Goal: Task Accomplishment & Management: Use online tool/utility

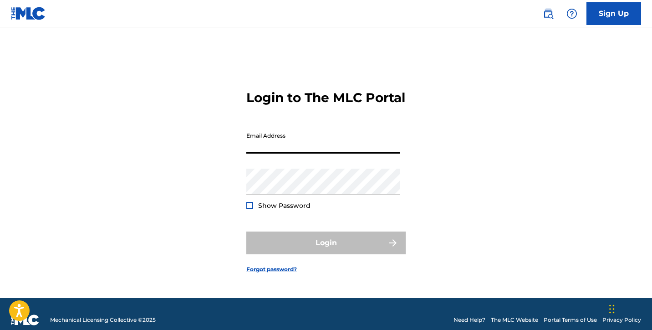
type input "[EMAIL_ADDRESS][DOMAIN_NAME]"
click at [326, 250] on button "Login" at bounding box center [325, 242] width 159 height 23
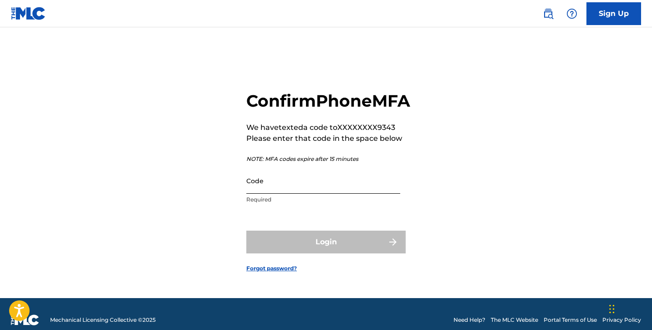
click at [278, 193] on input "Code" at bounding box center [323, 180] width 154 height 26
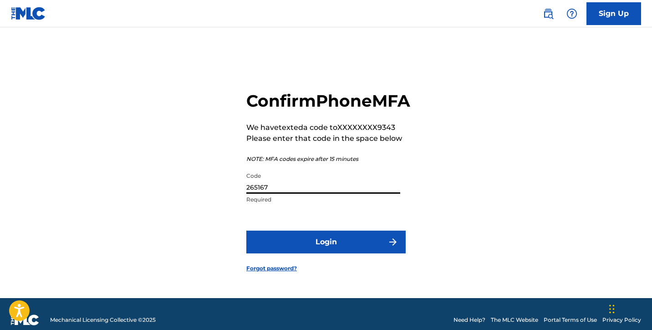
type input "265167"
click at [326, 252] on button "Login" at bounding box center [325, 241] width 159 height 23
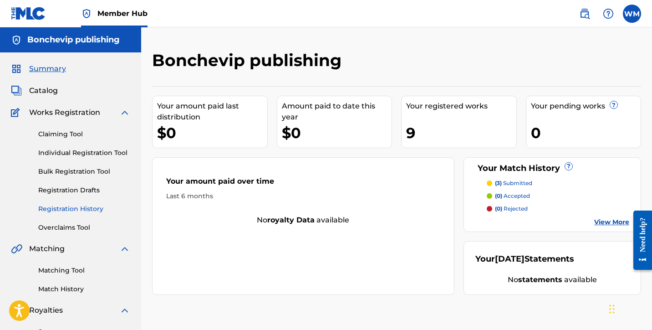
click at [75, 208] on link "Registration History" at bounding box center [84, 209] width 92 height 10
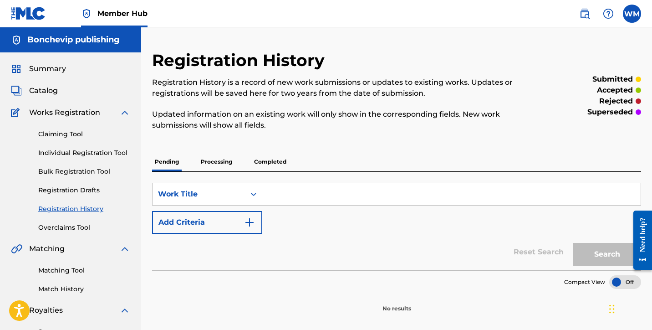
scroll to position [71, 0]
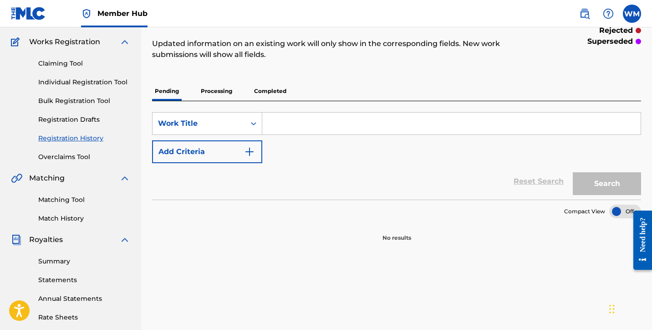
click at [227, 94] on p "Processing" at bounding box center [216, 90] width 37 height 19
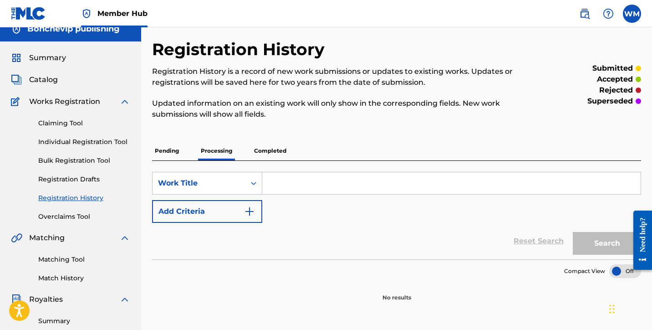
scroll to position [34, 0]
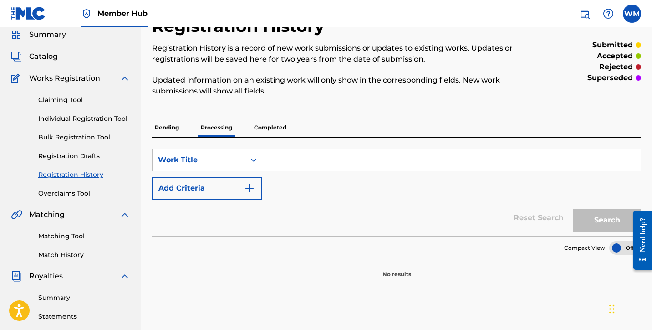
click at [171, 130] on p "Pending" at bounding box center [167, 127] width 30 height 19
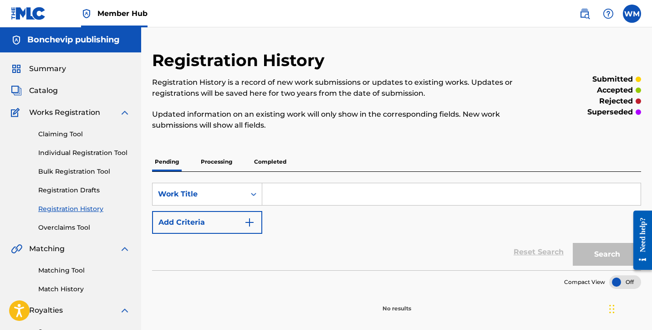
click at [271, 160] on p "Completed" at bounding box center [270, 161] width 38 height 19
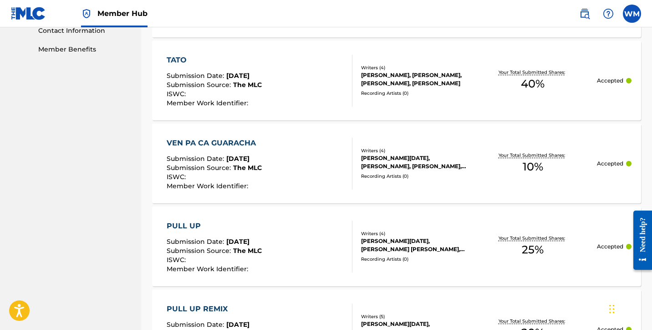
scroll to position [159, 0]
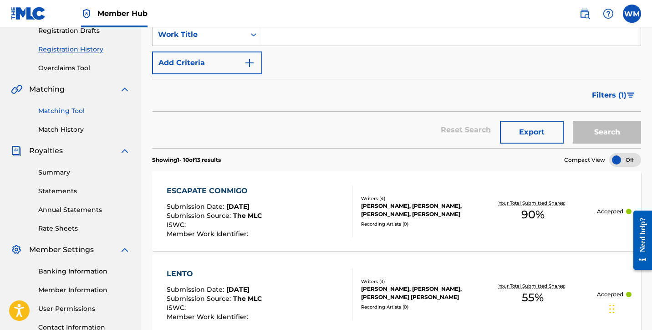
click at [64, 111] on link "Matching Tool" at bounding box center [84, 111] width 92 height 10
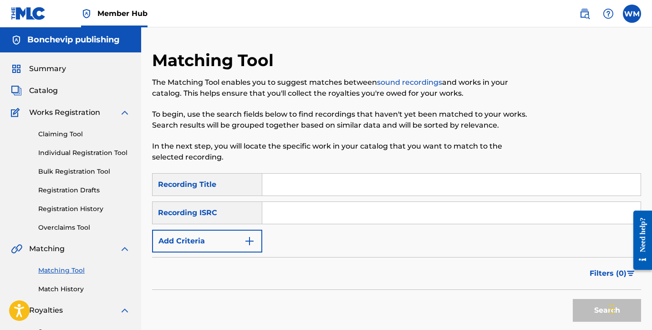
click at [307, 185] on input "Search Form" at bounding box center [451, 184] width 378 height 22
type input "a"
type input "tato"
click at [255, 237] on button "Add Criteria" at bounding box center [207, 240] width 110 height 23
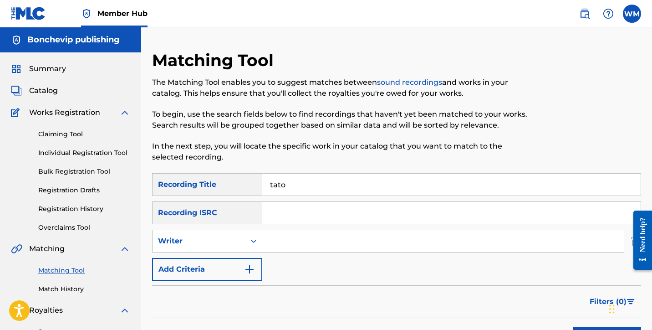
click at [279, 243] on input "Search Form" at bounding box center [442, 241] width 361 height 22
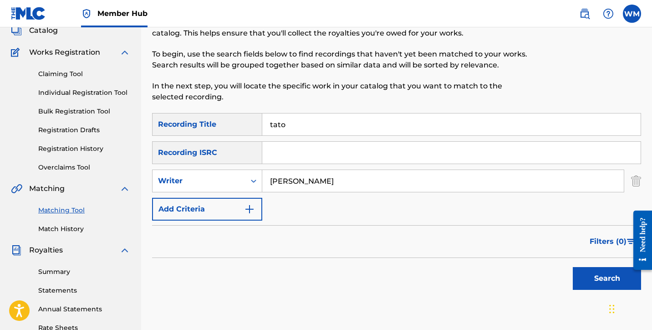
scroll to position [62, 0]
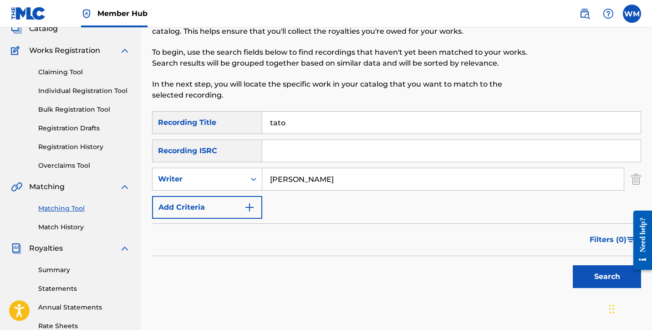
type input "[PERSON_NAME]"
drag, startPoint x: 322, startPoint y: 118, endPoint x: 228, endPoint y: 124, distance: 94.4
click at [228, 124] on div "SearchWithCriteria0557a9e6-1a94-4977-945a-fee9ef4d95e0 Recording Title tato" at bounding box center [396, 122] width 489 height 23
type input "lento"
click at [594, 276] on button "Search" at bounding box center [607, 276] width 68 height 23
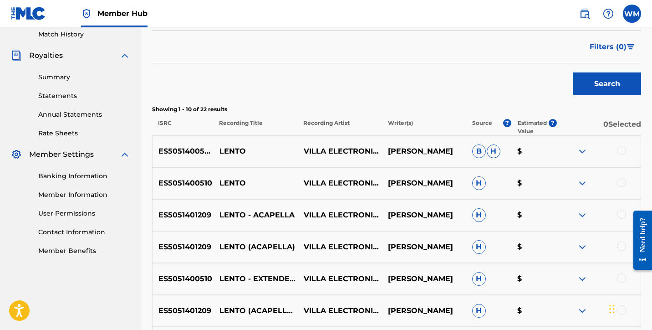
scroll to position [256, 0]
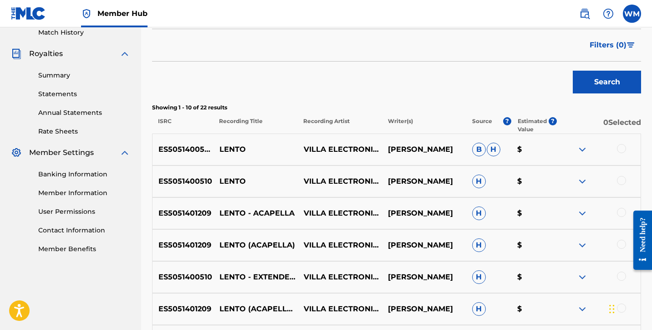
click at [621, 149] on div at bounding box center [621, 148] width 9 height 9
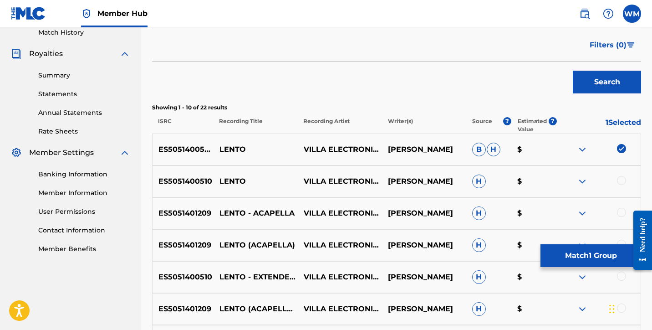
click at [620, 184] on div at bounding box center [621, 180] width 9 height 9
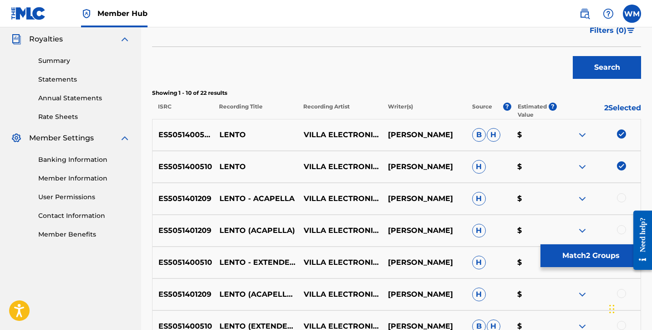
scroll to position [306, 0]
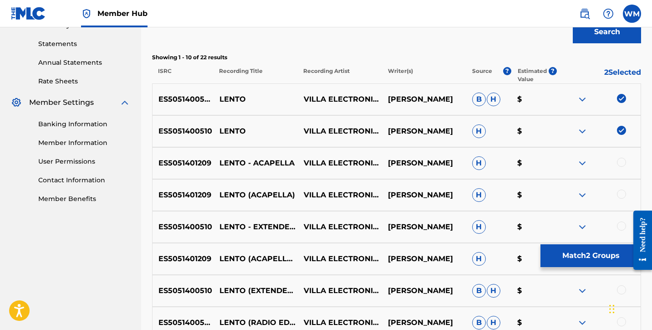
drag, startPoint x: 622, startPoint y: 159, endPoint x: 615, endPoint y: 186, distance: 27.3
click at [622, 160] on div at bounding box center [621, 161] width 9 height 9
click at [621, 192] on div at bounding box center [621, 193] width 9 height 9
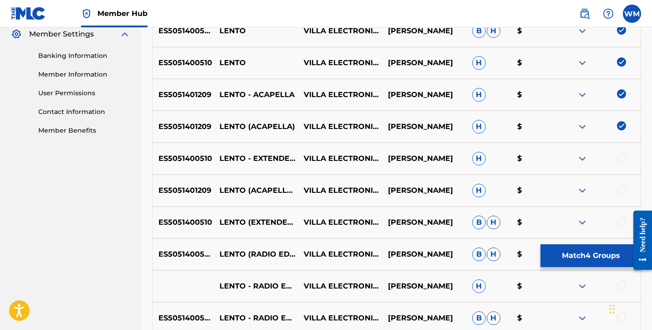
click at [619, 157] on div at bounding box center [621, 157] width 9 height 9
click at [624, 188] on div at bounding box center [621, 189] width 9 height 9
click at [623, 222] on div at bounding box center [621, 221] width 9 height 9
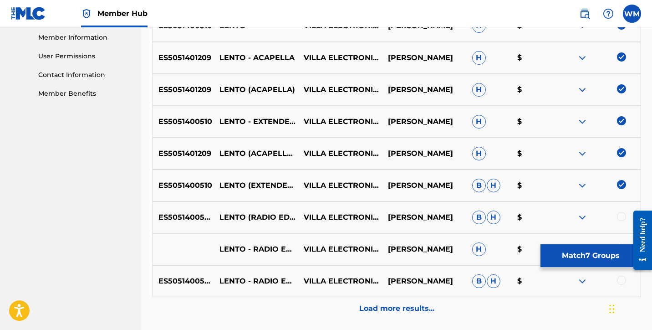
scroll to position [413, 0]
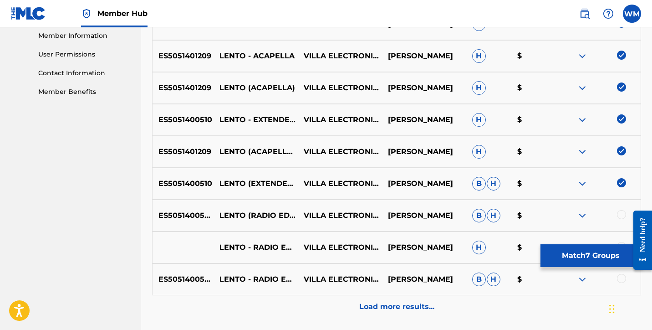
click at [623, 215] on div at bounding box center [621, 214] width 9 height 9
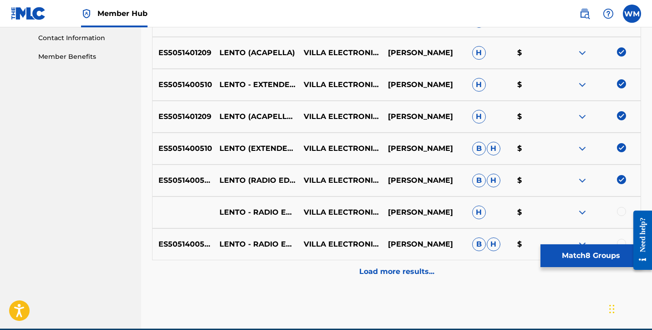
scroll to position [454, 0]
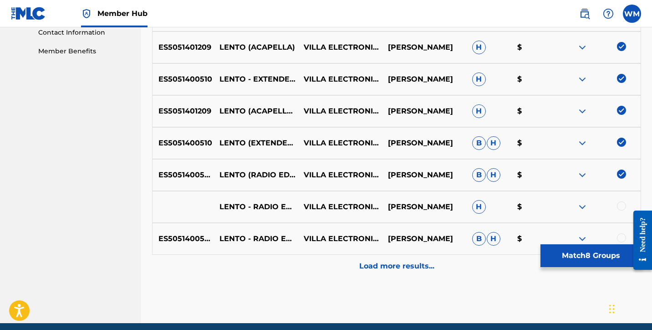
click at [624, 206] on div at bounding box center [621, 205] width 9 height 9
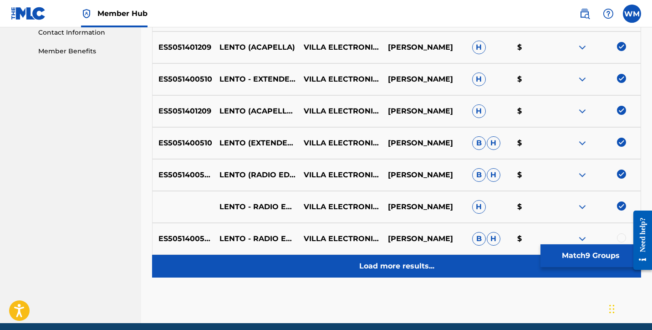
click at [426, 269] on p "Load more results..." at bounding box center [396, 265] width 75 height 11
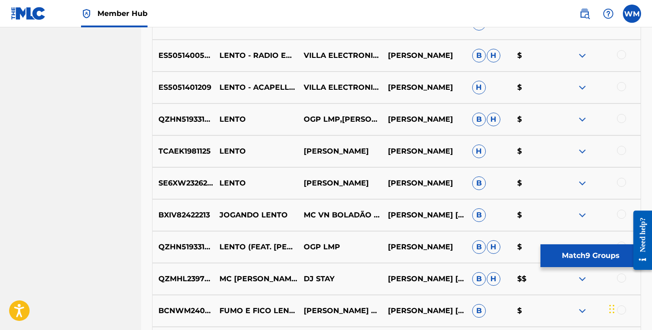
scroll to position [619, 0]
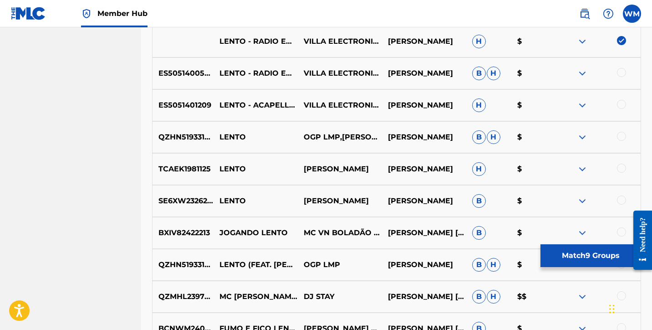
click at [623, 105] on div at bounding box center [621, 104] width 9 height 9
click at [624, 73] on div at bounding box center [621, 72] width 9 height 9
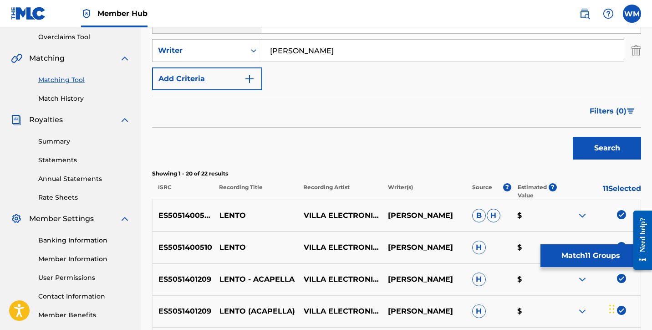
scroll to position [188, 0]
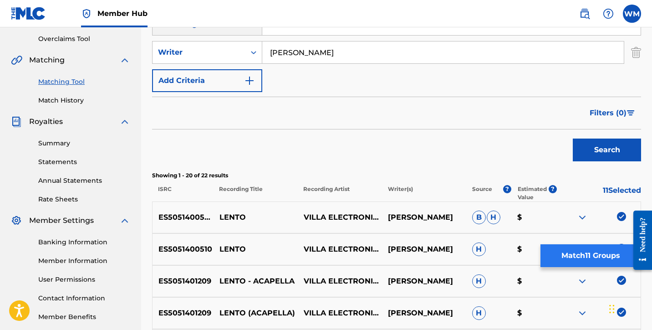
click at [591, 257] on button "Match 11 Groups" at bounding box center [590, 255] width 101 height 23
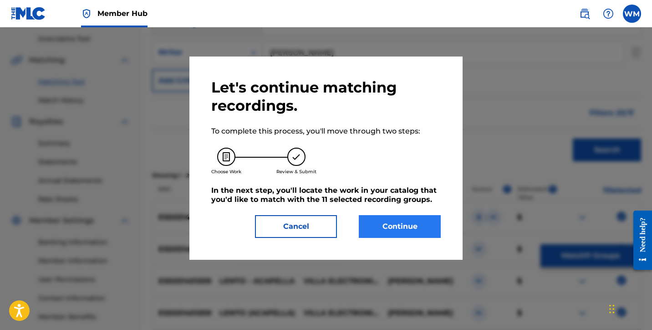
click at [377, 229] on button "Continue" at bounding box center [400, 226] width 82 height 23
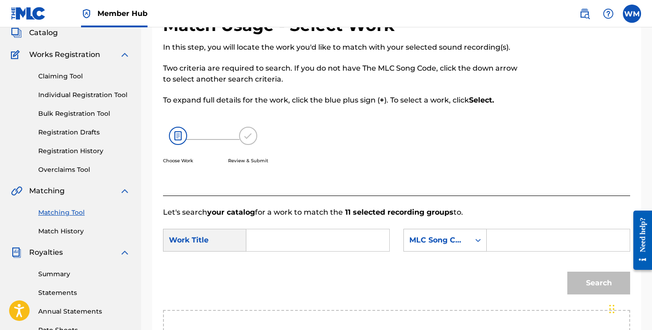
scroll to position [85, 0]
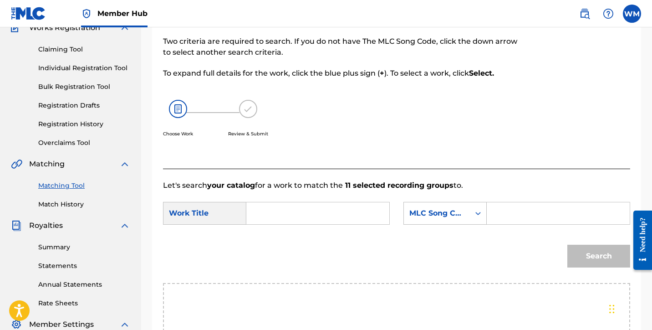
click at [67, 188] on link "Matching Tool" at bounding box center [84, 186] width 92 height 10
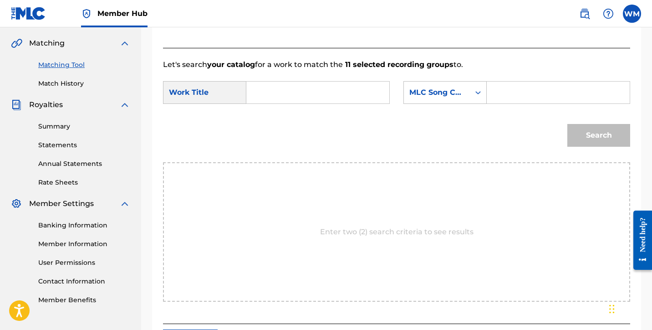
scroll to position [0, 0]
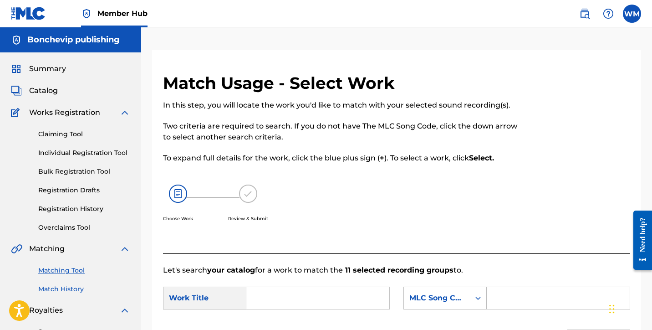
click at [71, 288] on link "Match History" at bounding box center [84, 289] width 92 height 10
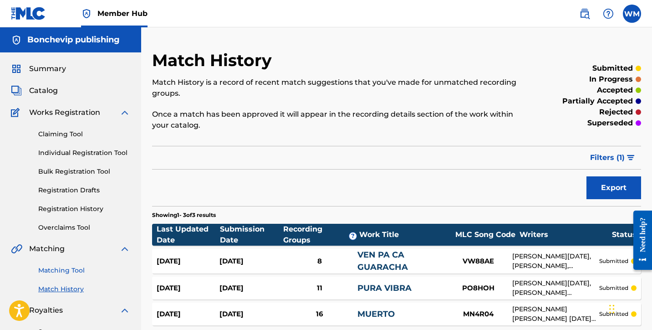
click at [69, 271] on link "Matching Tool" at bounding box center [84, 270] width 92 height 10
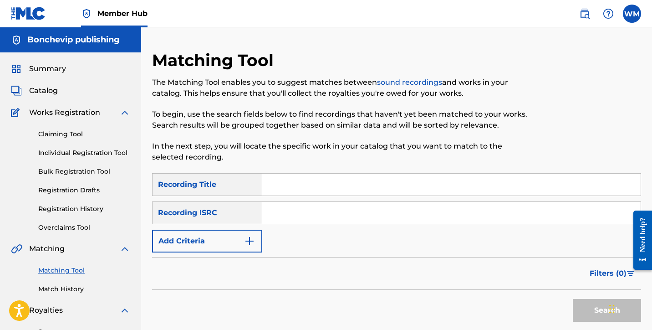
click at [308, 188] on input "Search Form" at bounding box center [451, 184] width 378 height 22
type input "escalate conmigo"
click at [259, 238] on button "Add Criteria" at bounding box center [207, 240] width 110 height 23
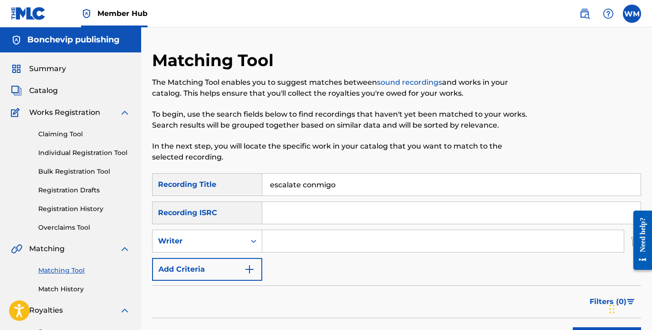
click at [275, 244] on input "Search Form" at bounding box center [442, 241] width 361 height 22
type input "[PERSON_NAME]"
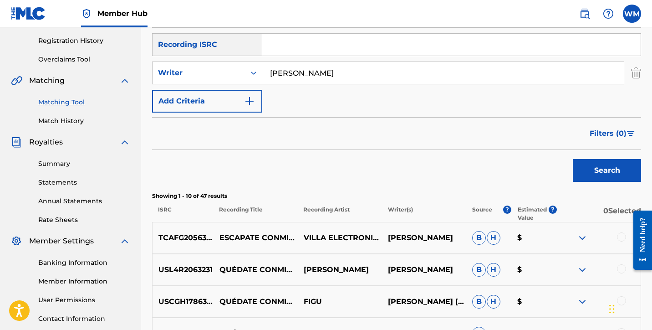
scroll to position [180, 0]
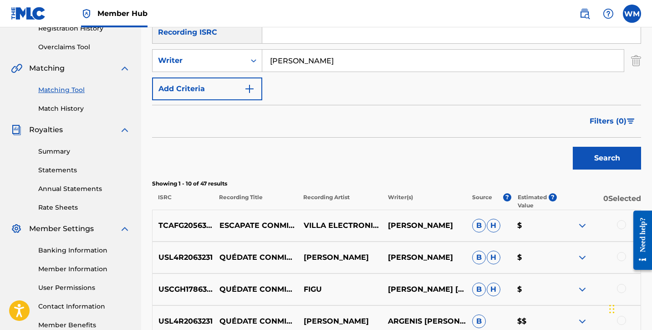
click at [623, 225] on div at bounding box center [621, 224] width 9 height 9
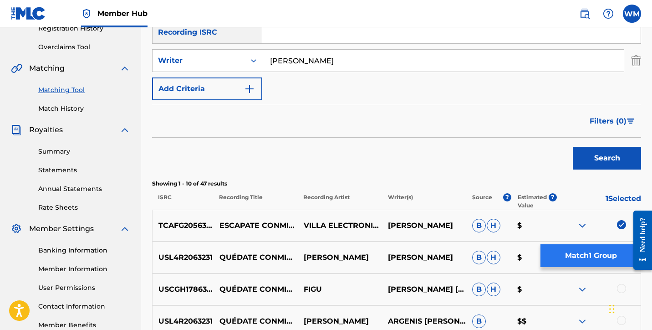
click at [591, 259] on button "Match 1 Group" at bounding box center [590, 255] width 101 height 23
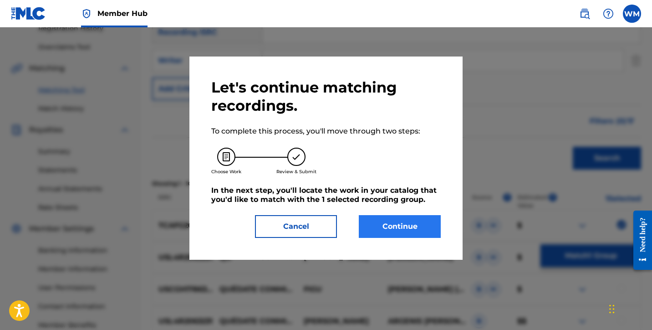
click at [411, 228] on button "Continue" at bounding box center [400, 226] width 82 height 23
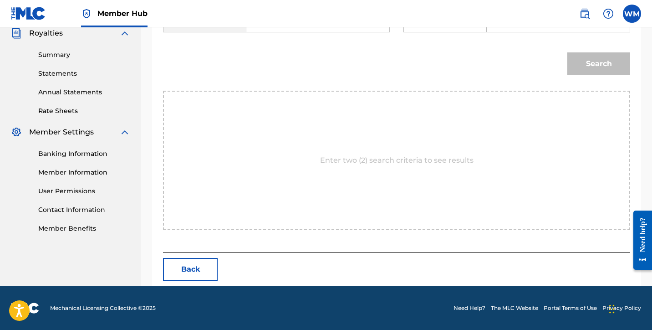
scroll to position [0, 0]
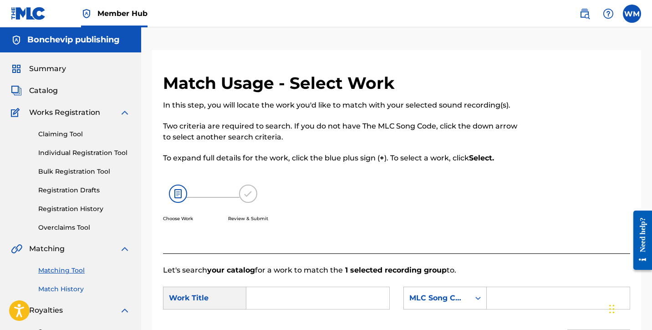
click at [65, 286] on link "Match History" at bounding box center [84, 289] width 92 height 10
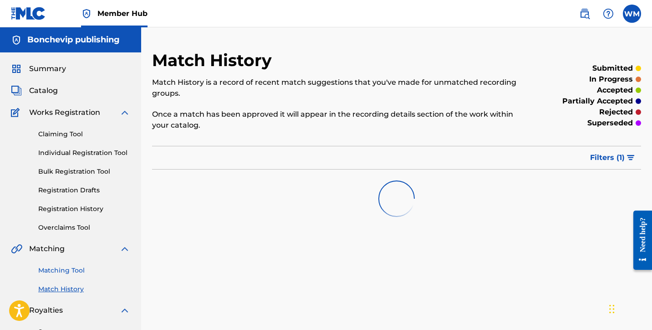
click at [69, 270] on link "Matching Tool" at bounding box center [84, 270] width 92 height 10
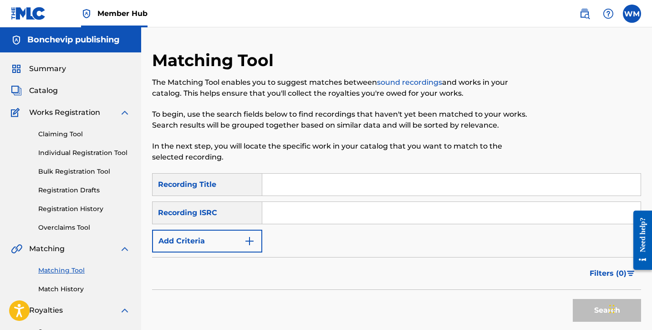
click at [325, 186] on input "Search Form" at bounding box center [451, 184] width 378 height 22
type input "tato"
click at [257, 243] on button "Add Criteria" at bounding box center [207, 240] width 110 height 23
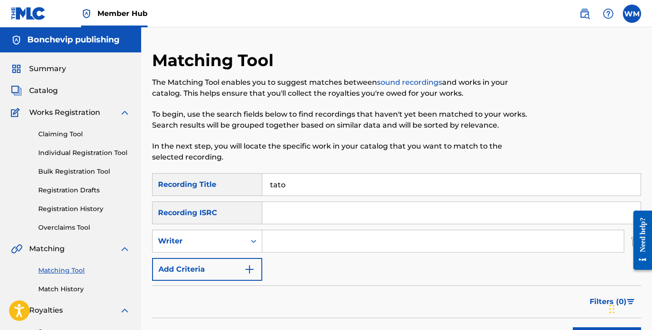
click at [278, 247] on input "Search Form" at bounding box center [442, 241] width 361 height 22
type input "[PERSON_NAME]"
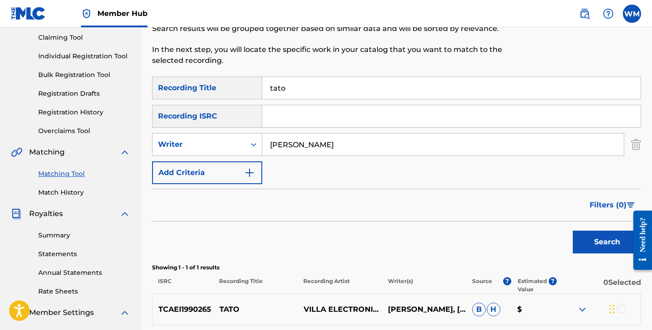
scroll to position [168, 0]
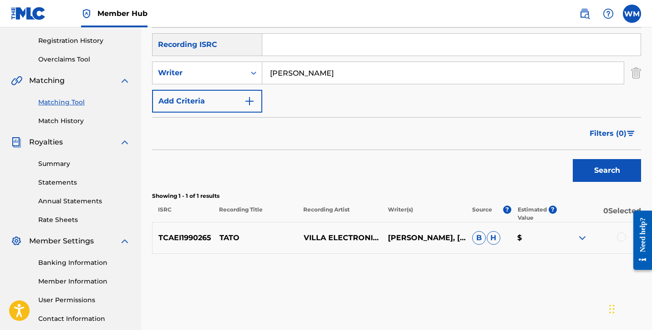
click at [620, 236] on div at bounding box center [621, 236] width 9 height 9
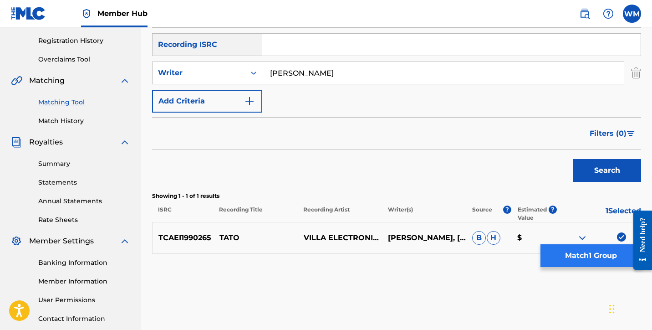
click at [602, 258] on button "Match 1 Group" at bounding box center [590, 255] width 101 height 23
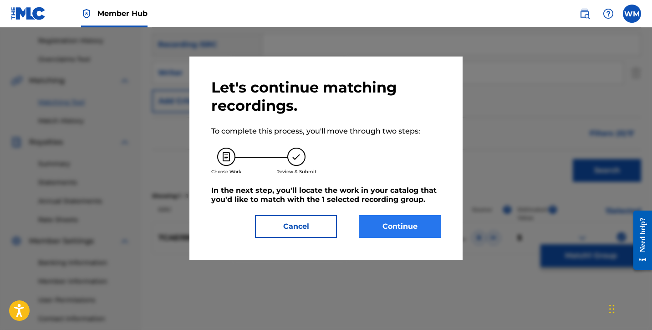
click at [375, 230] on button "Continue" at bounding box center [400, 226] width 82 height 23
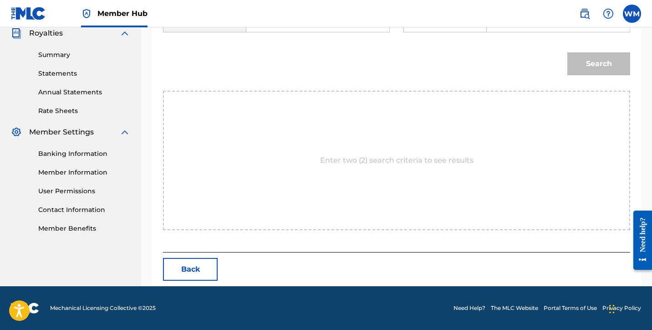
scroll to position [0, 0]
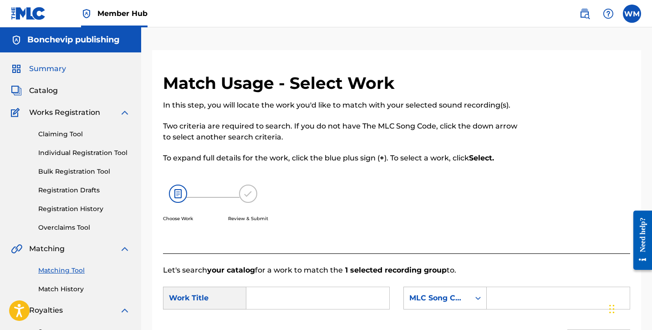
click at [40, 66] on span "Summary" at bounding box center [47, 68] width 37 height 11
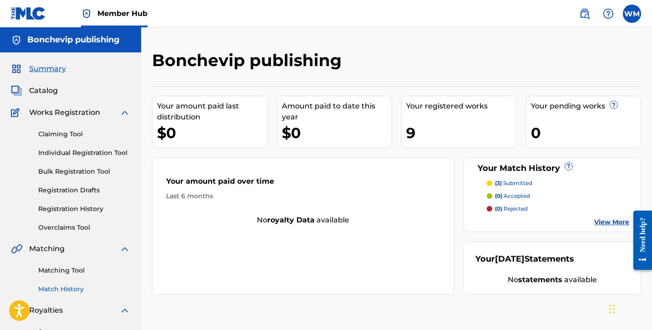
click at [66, 290] on link "Match History" at bounding box center [84, 289] width 92 height 10
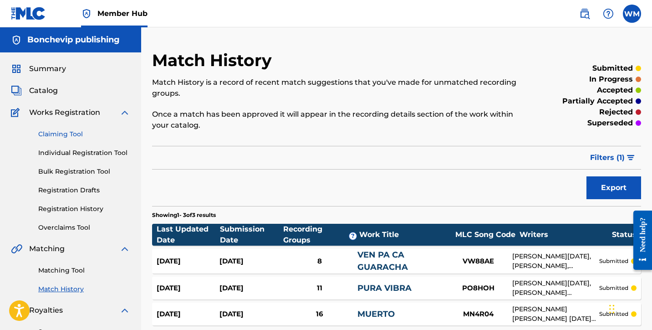
click at [56, 134] on link "Claiming Tool" at bounding box center [84, 134] width 92 height 10
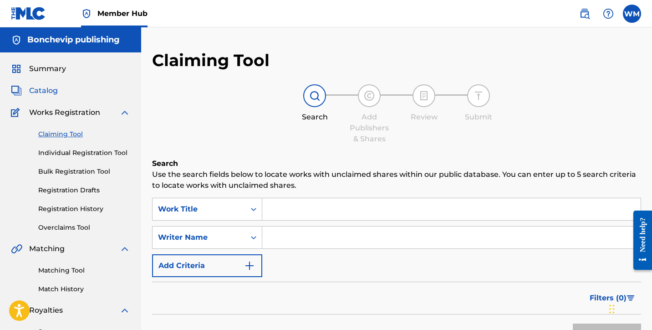
click at [43, 89] on span "Catalog" at bounding box center [43, 90] width 29 height 11
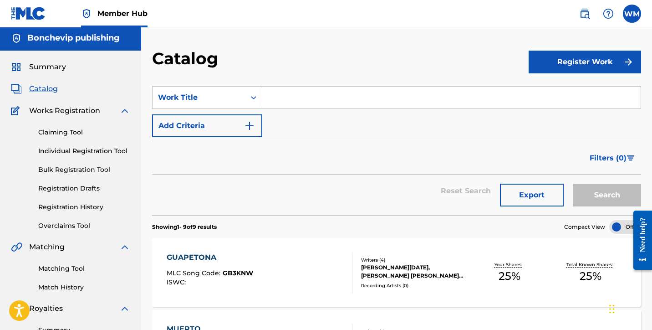
scroll to position [28, 0]
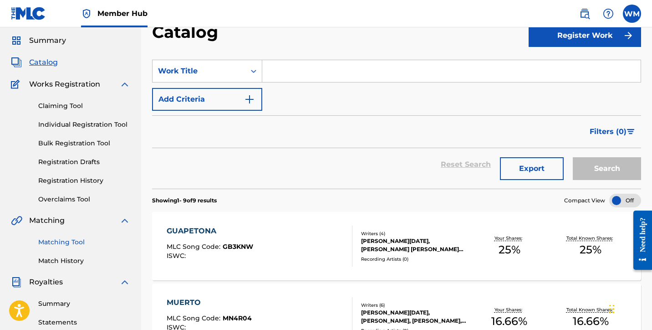
click at [73, 243] on link "Matching Tool" at bounding box center [84, 242] width 92 height 10
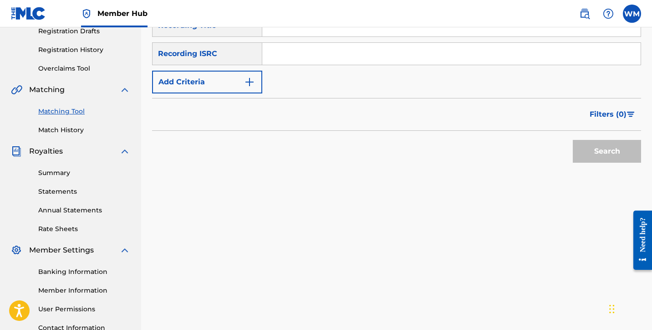
scroll to position [161, 0]
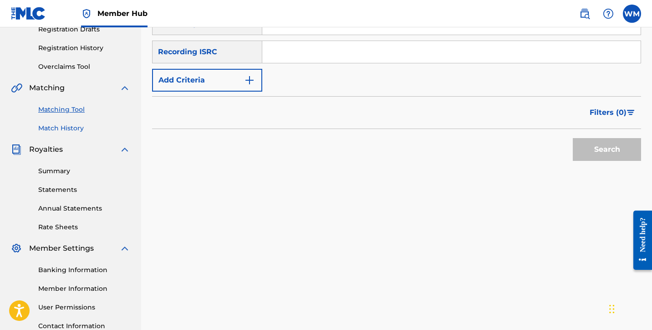
click at [73, 126] on link "Match History" at bounding box center [84, 128] width 92 height 10
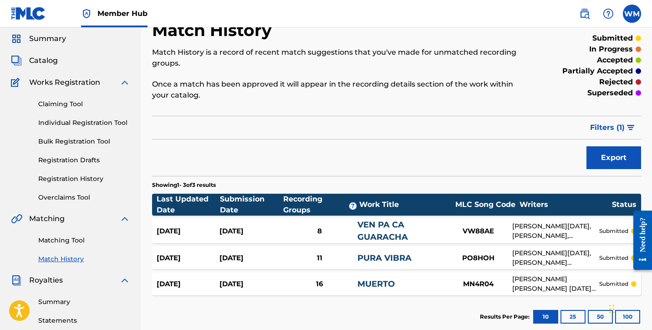
scroll to position [28, 0]
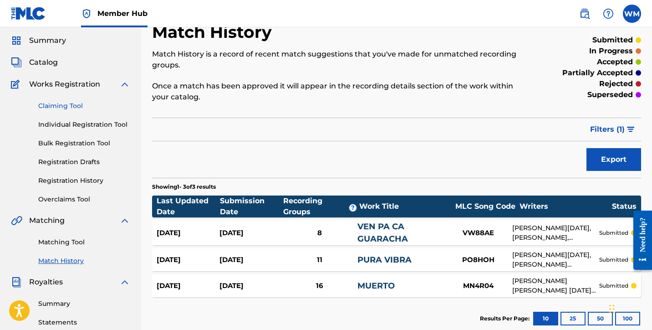
click at [67, 104] on link "Claiming Tool" at bounding box center [84, 106] width 92 height 10
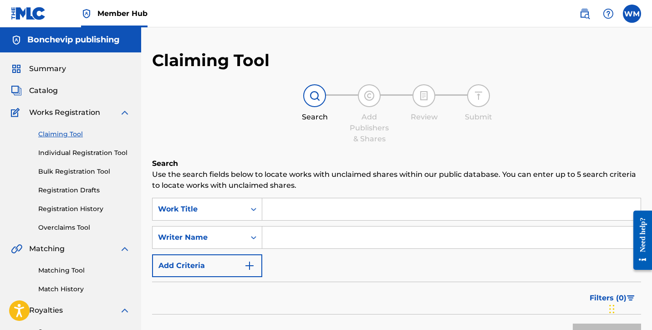
drag, startPoint x: 51, startPoint y: 88, endPoint x: 81, endPoint y: 92, distance: 30.7
click at [51, 88] on span "Catalog" at bounding box center [43, 90] width 29 height 11
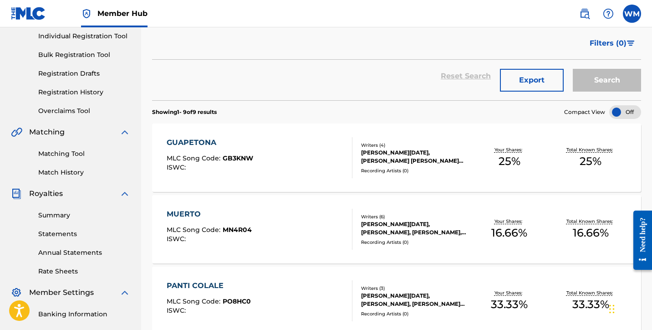
scroll to position [154, 0]
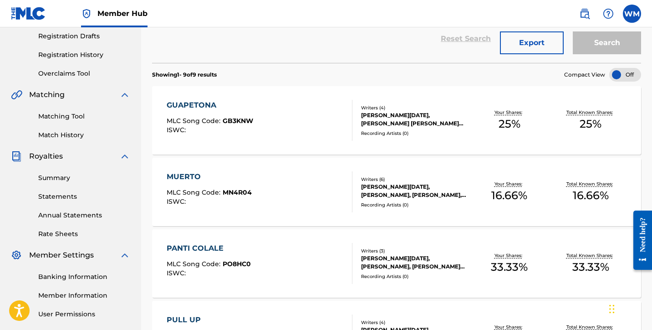
click at [618, 77] on div at bounding box center [625, 75] width 32 height 14
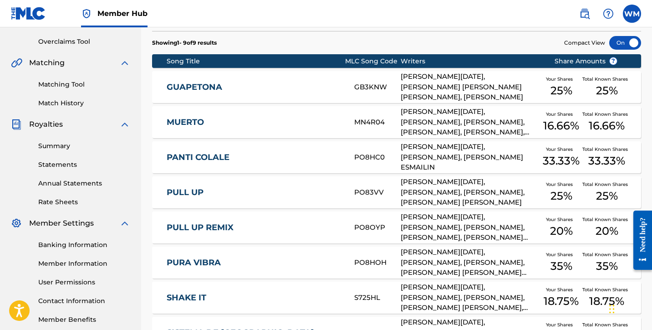
scroll to position [126, 0]
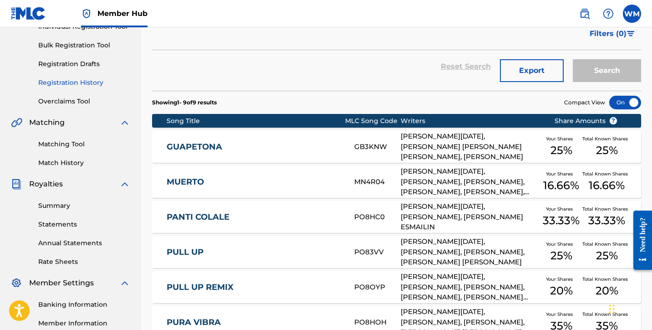
click at [66, 83] on link "Registration History" at bounding box center [84, 83] width 92 height 10
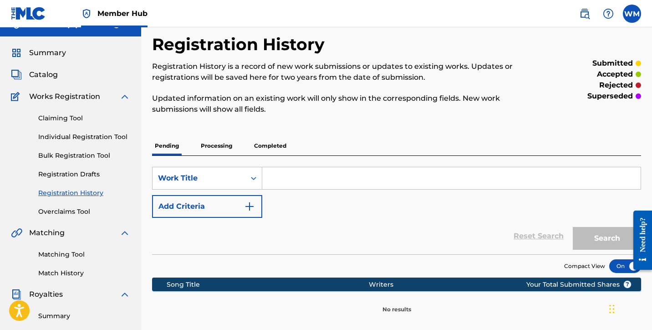
scroll to position [43, 0]
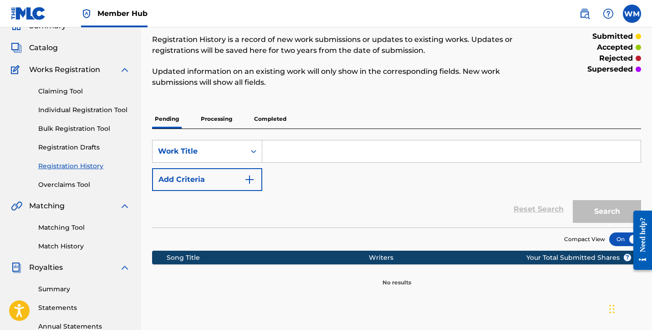
click at [278, 124] on p "Completed" at bounding box center [270, 118] width 38 height 19
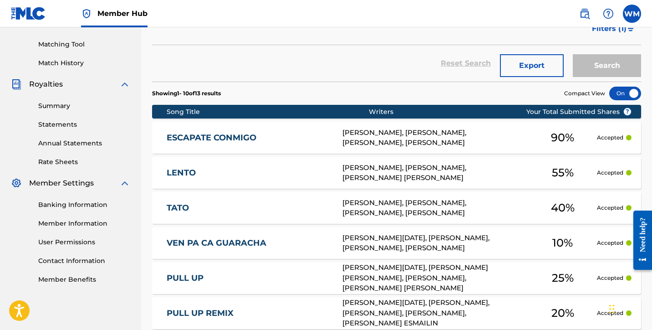
scroll to position [243, 0]
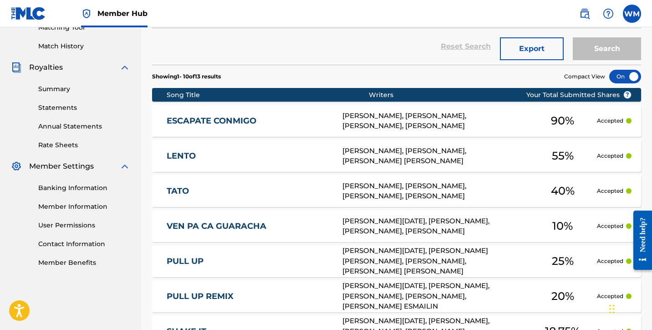
click at [292, 128] on div "ESCAPATE CONMIGO [PERSON_NAME], [PERSON_NAME], [PERSON_NAME], [PERSON_NAME] 90 …" at bounding box center [396, 121] width 489 height 32
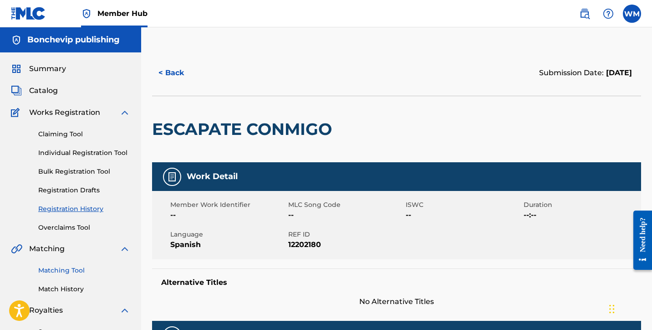
click at [55, 272] on link "Matching Tool" at bounding box center [84, 270] width 92 height 10
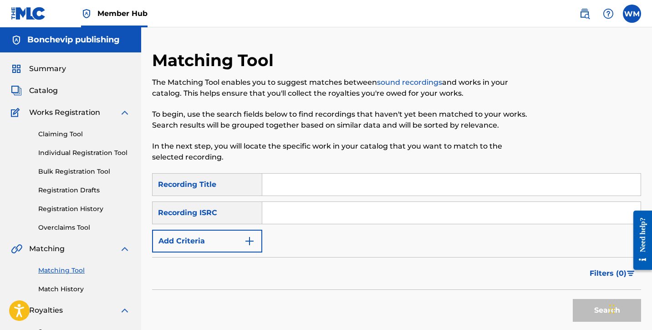
click at [390, 188] on input "Search Form" at bounding box center [451, 184] width 378 height 22
type input "lento"
click at [240, 243] on button "Add Criteria" at bounding box center [207, 240] width 110 height 23
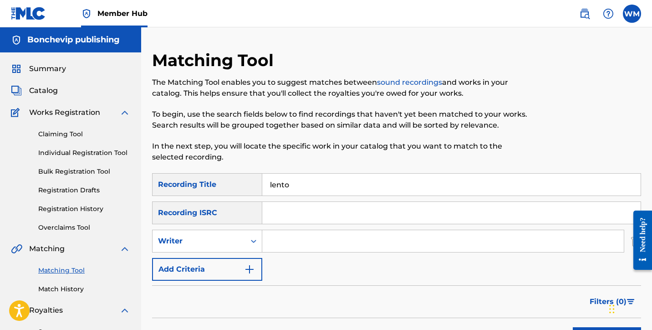
click at [285, 249] on input "Search Form" at bounding box center [442, 241] width 361 height 22
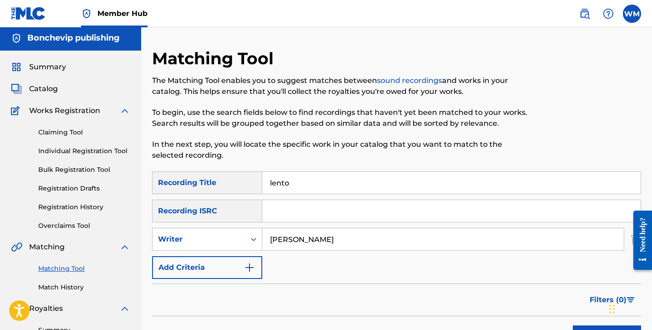
scroll to position [51, 0]
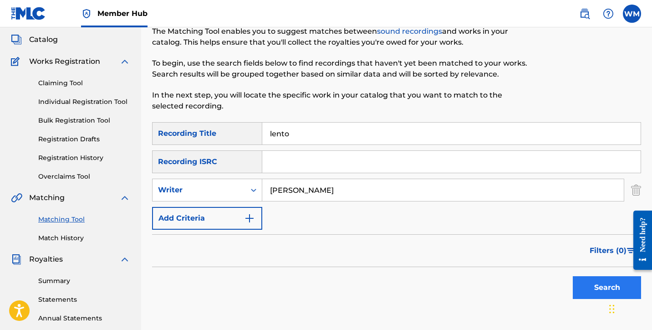
type input "[PERSON_NAME]"
click at [578, 281] on button "Search" at bounding box center [607, 287] width 68 height 23
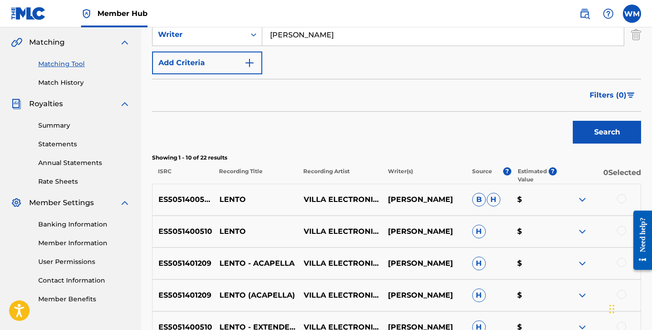
scroll to position [216, 0]
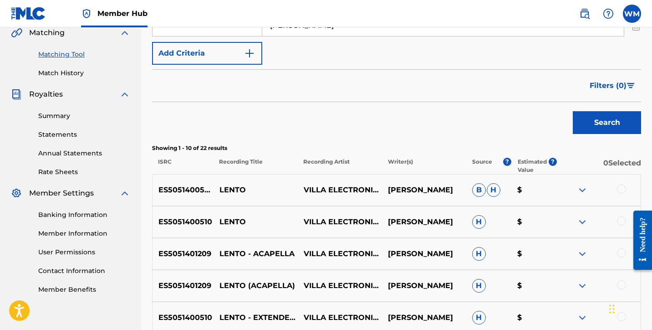
click at [624, 190] on div at bounding box center [621, 188] width 9 height 9
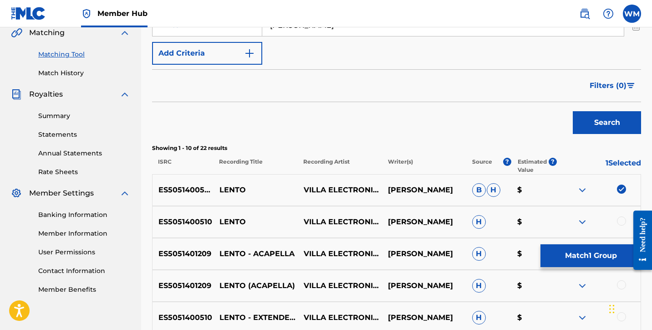
click at [620, 223] on div at bounding box center [621, 220] width 9 height 9
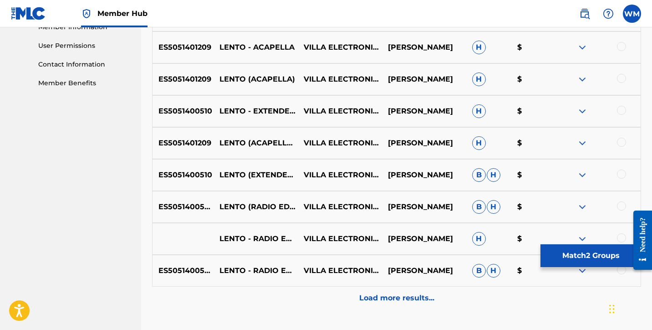
scroll to position [377, 0]
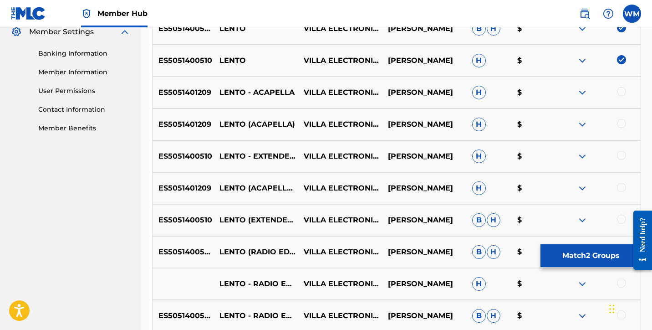
click at [623, 92] on div at bounding box center [621, 91] width 9 height 9
click at [618, 123] on div at bounding box center [621, 123] width 9 height 9
click at [622, 156] on div at bounding box center [621, 155] width 9 height 9
click at [618, 186] on div at bounding box center [621, 187] width 9 height 9
click at [618, 219] on div at bounding box center [621, 218] width 9 height 9
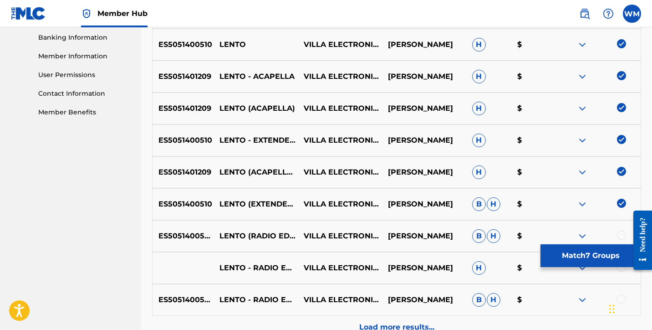
scroll to position [395, 0]
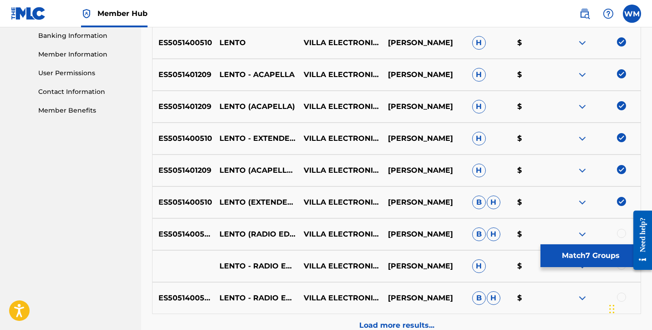
click at [621, 233] on div at bounding box center [621, 232] width 9 height 9
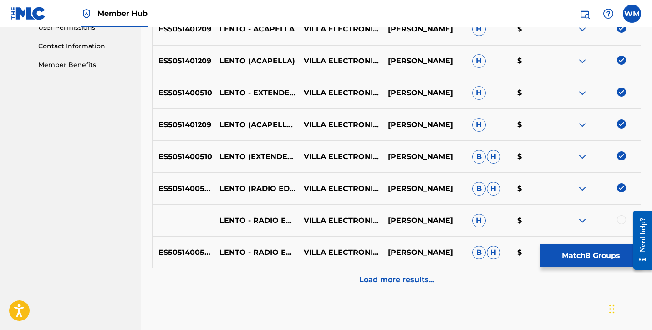
scroll to position [444, 0]
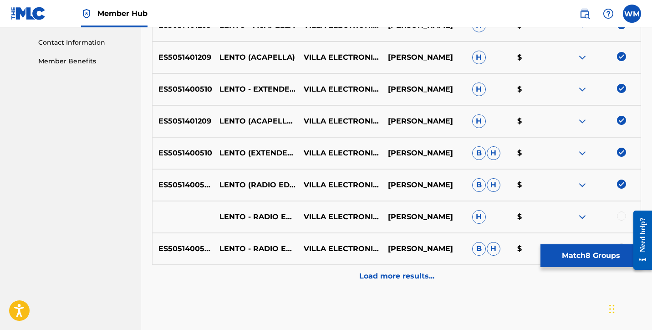
click at [623, 212] on div at bounding box center [621, 215] width 9 height 9
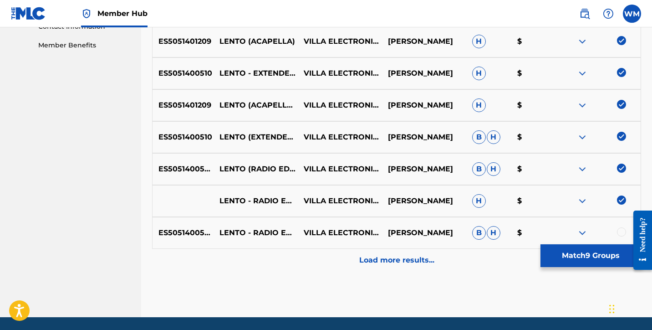
scroll to position [491, 0]
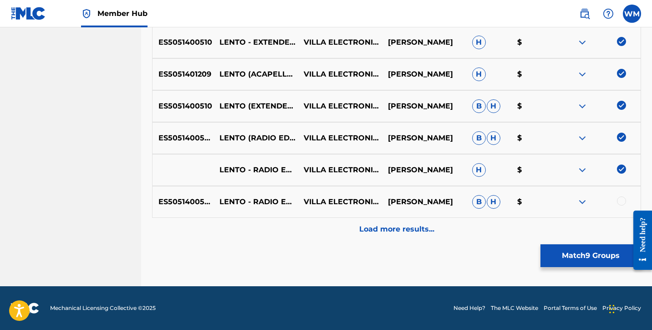
click at [623, 203] on div at bounding box center [621, 200] width 9 height 9
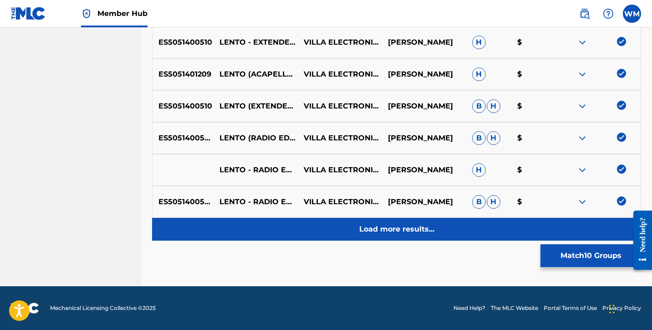
click at [427, 228] on p "Load more results..." at bounding box center [396, 228] width 75 height 11
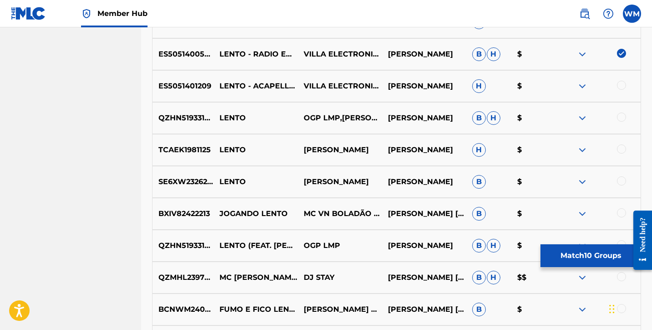
scroll to position [636, 0]
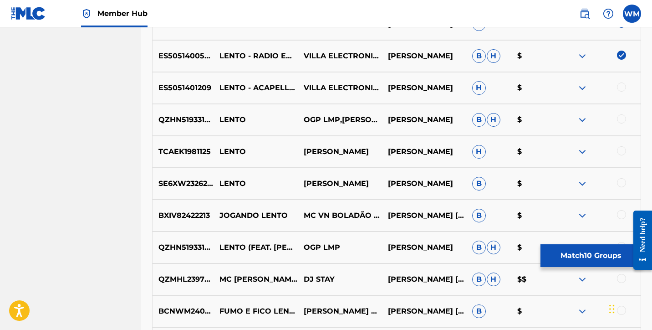
click at [623, 86] on div at bounding box center [621, 86] width 9 height 9
click at [611, 253] on button "Match 11 Groups" at bounding box center [590, 255] width 101 height 23
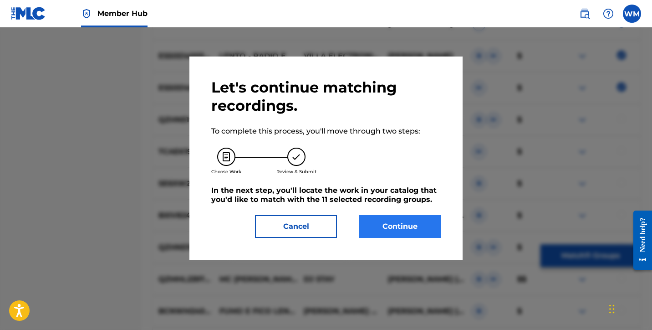
click at [409, 230] on button "Continue" at bounding box center [400, 226] width 82 height 23
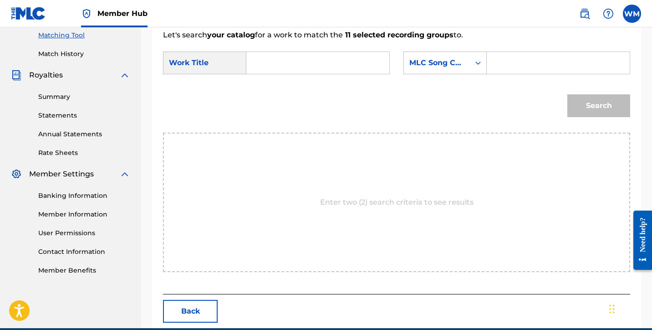
click at [265, 68] on input "Search Form" at bounding box center [317, 63] width 127 height 22
type input "lento"
click at [474, 67] on icon "Search Form" at bounding box center [477, 62] width 9 height 9
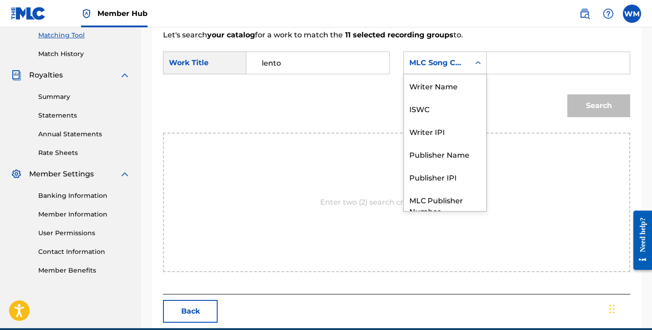
scroll to position [34, 0]
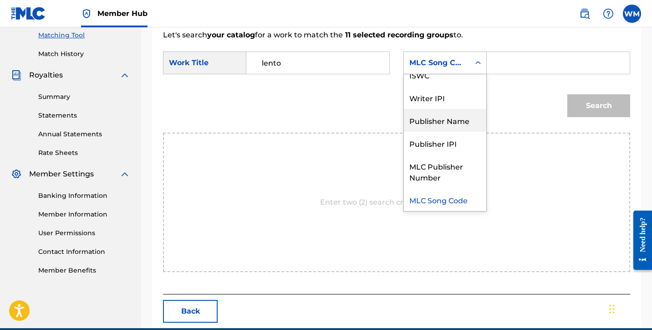
drag, startPoint x: 441, startPoint y: 124, endPoint x: 479, endPoint y: 102, distance: 44.0
click at [441, 123] on div "Publisher Name" at bounding box center [445, 120] width 82 height 23
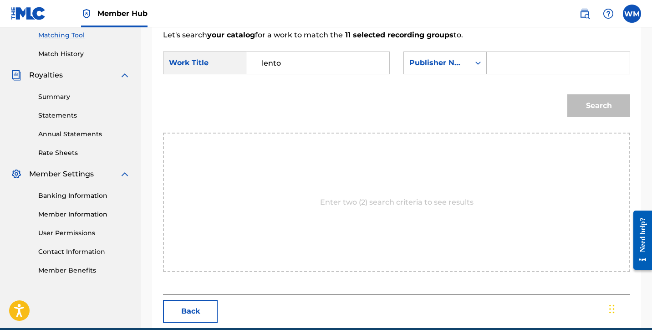
click at [512, 63] on input "Search Form" at bounding box center [557, 63] width 127 height 22
type input "Bonchevip"
drag, startPoint x: 547, startPoint y: 74, endPoint x: 607, endPoint y: 105, distance: 67.4
click at [607, 105] on button "Search" at bounding box center [598, 105] width 63 height 23
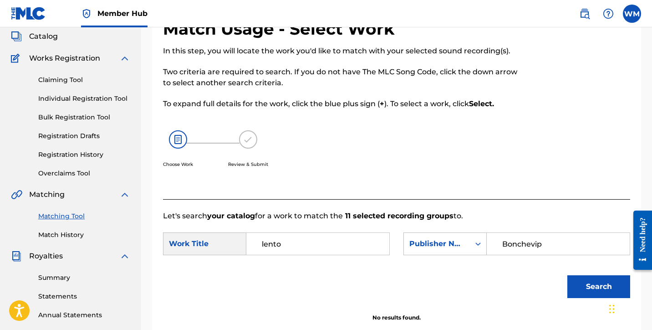
scroll to position [0, 0]
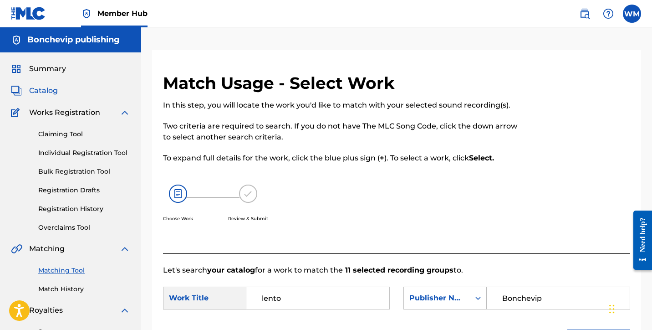
click at [37, 88] on span "Catalog" at bounding box center [43, 90] width 29 height 11
